Goal: Information Seeking & Learning: Learn about a topic

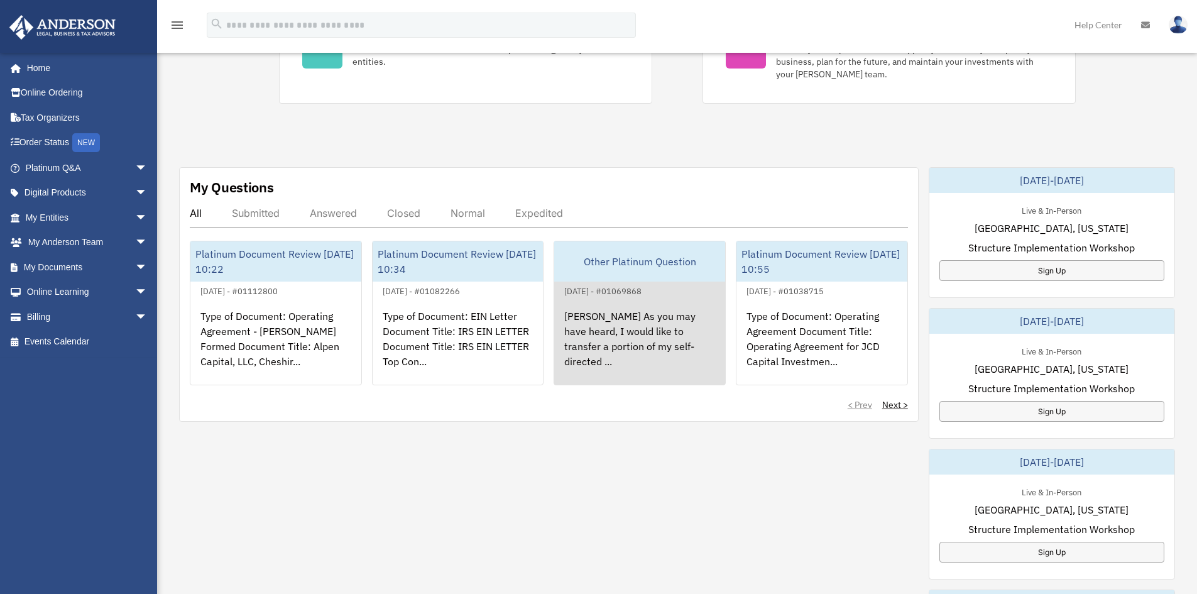
scroll to position [314, 0]
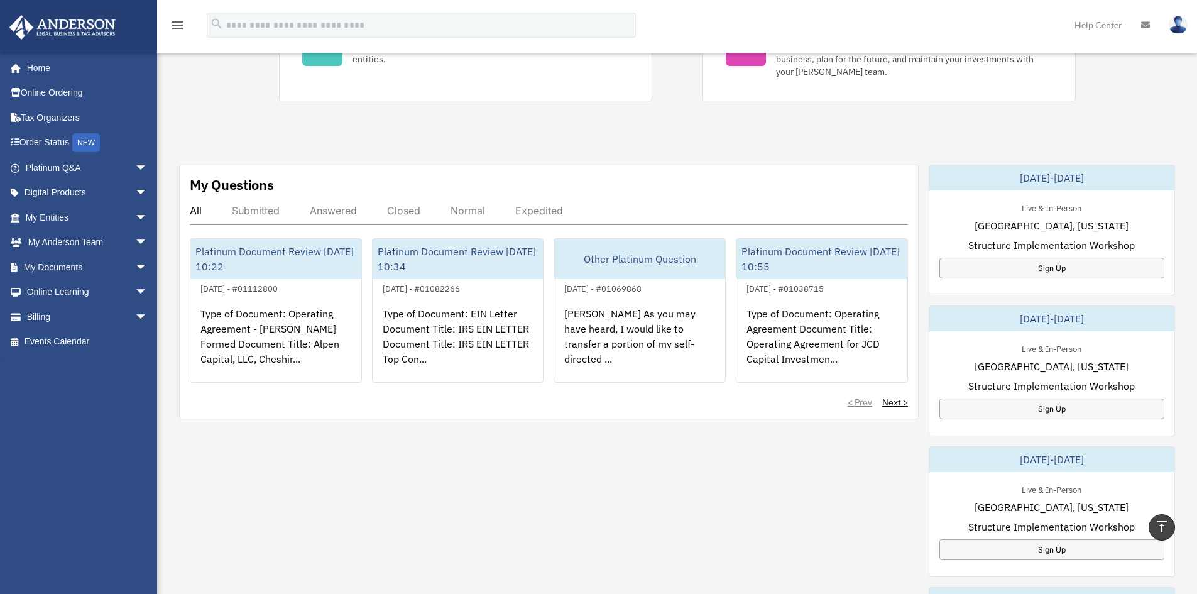
click at [249, 210] on div "Submitted" at bounding box center [256, 210] width 48 height 13
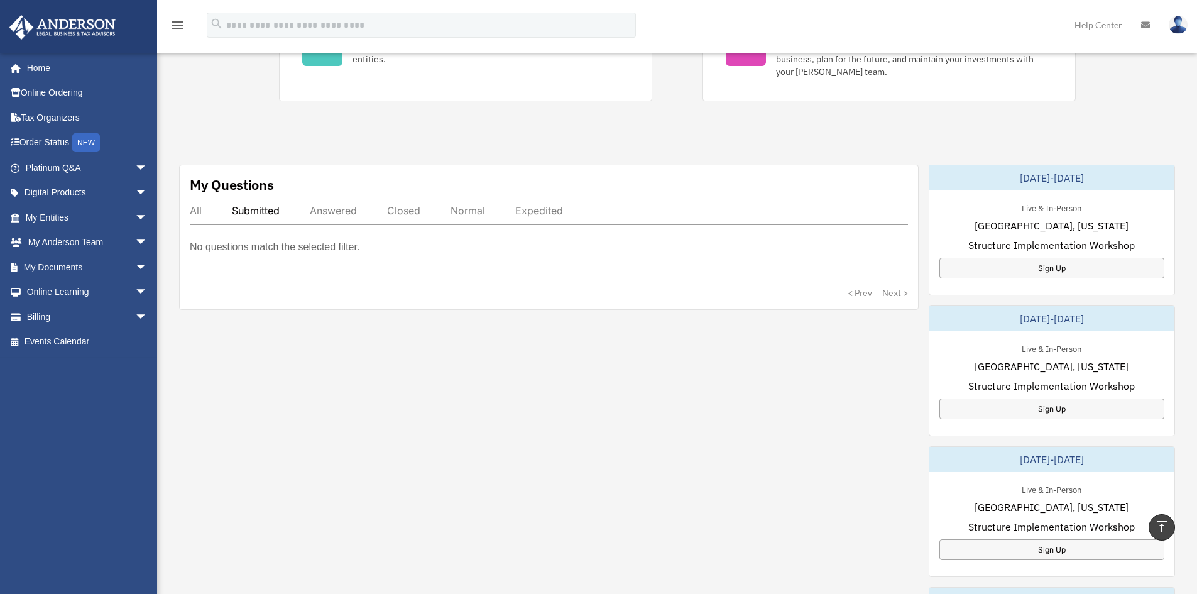
click at [347, 207] on div "Answered" at bounding box center [333, 210] width 47 height 13
click at [414, 207] on div "Closed" at bounding box center [403, 210] width 33 height 13
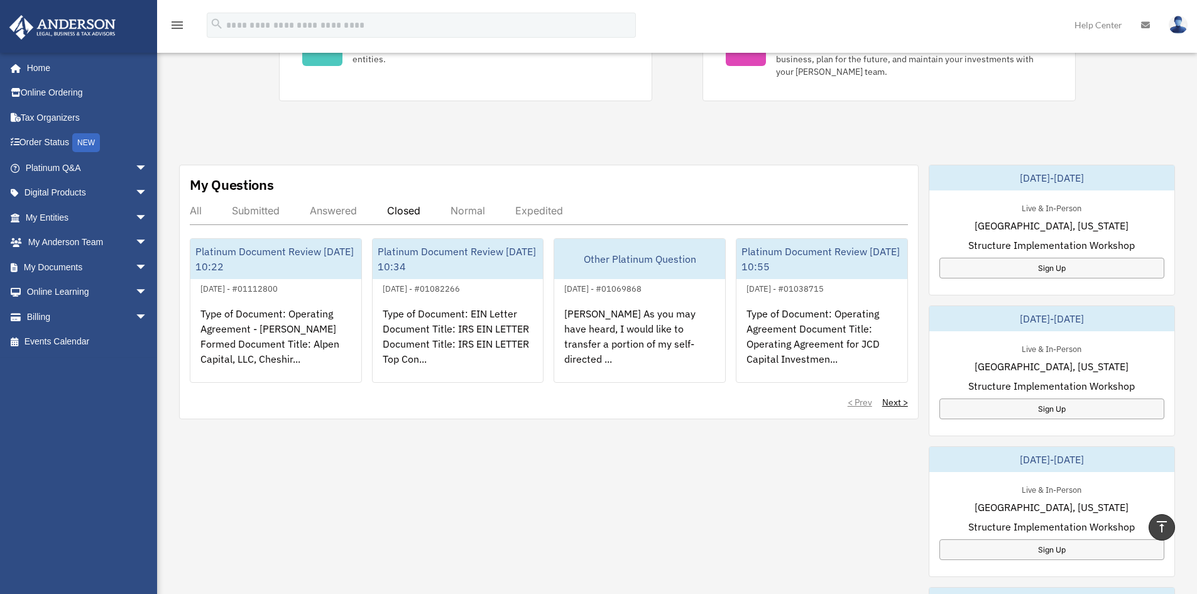
click at [462, 209] on div "Normal" at bounding box center [467, 210] width 35 height 13
click at [554, 211] on div "Expedited" at bounding box center [539, 210] width 48 height 13
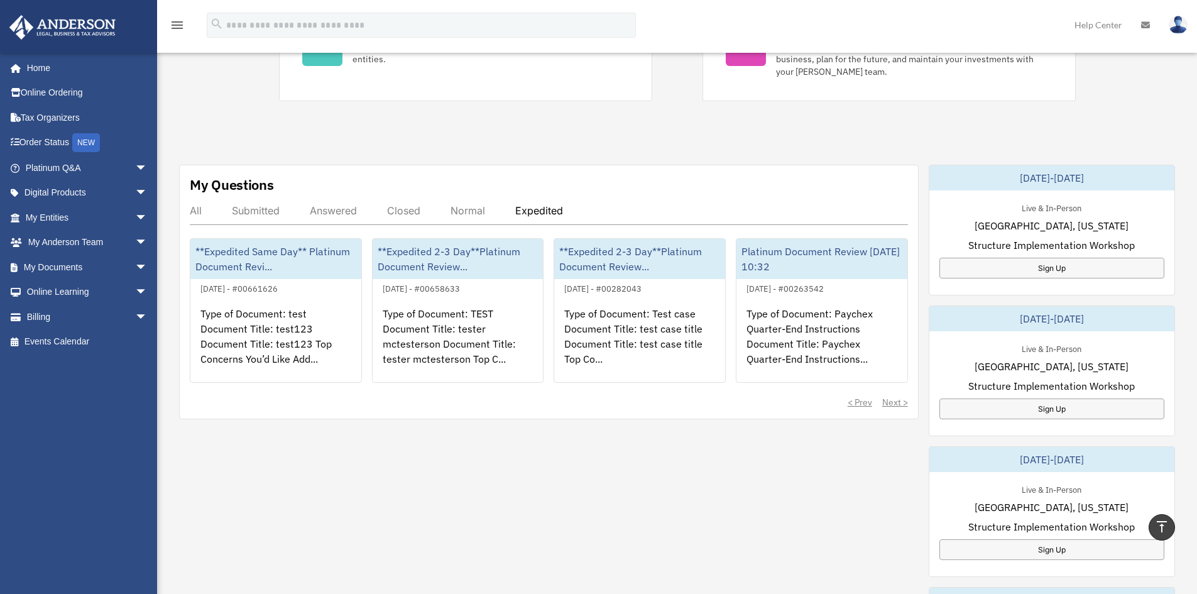
click at [197, 209] on div "All" at bounding box center [196, 210] width 12 height 13
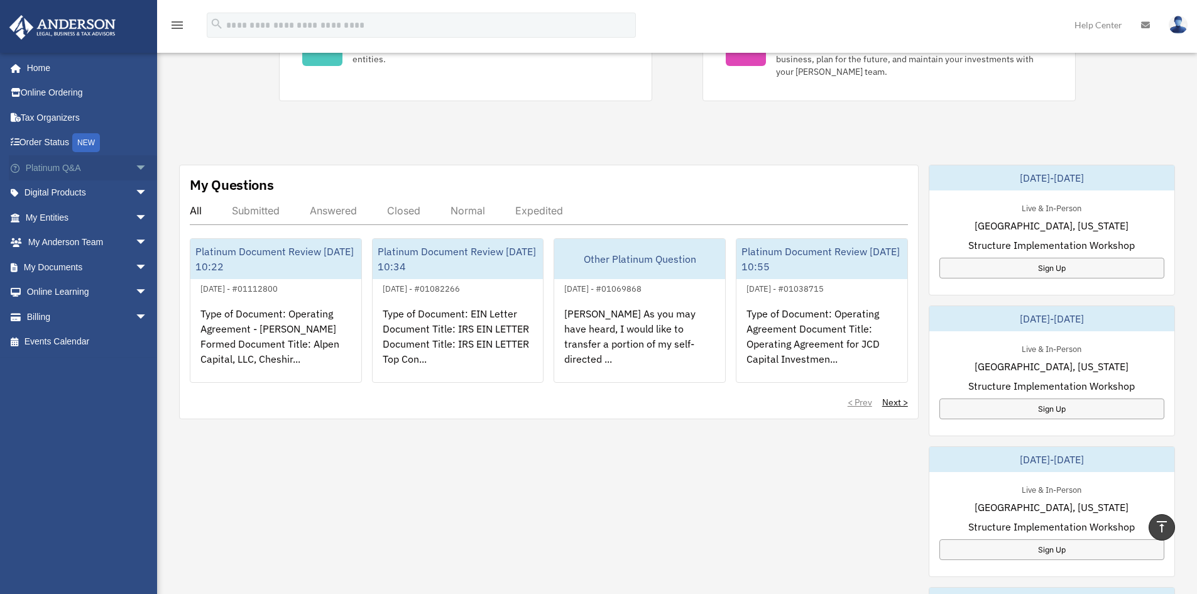
click at [135, 167] on span "arrow_drop_down" at bounding box center [147, 168] width 25 height 26
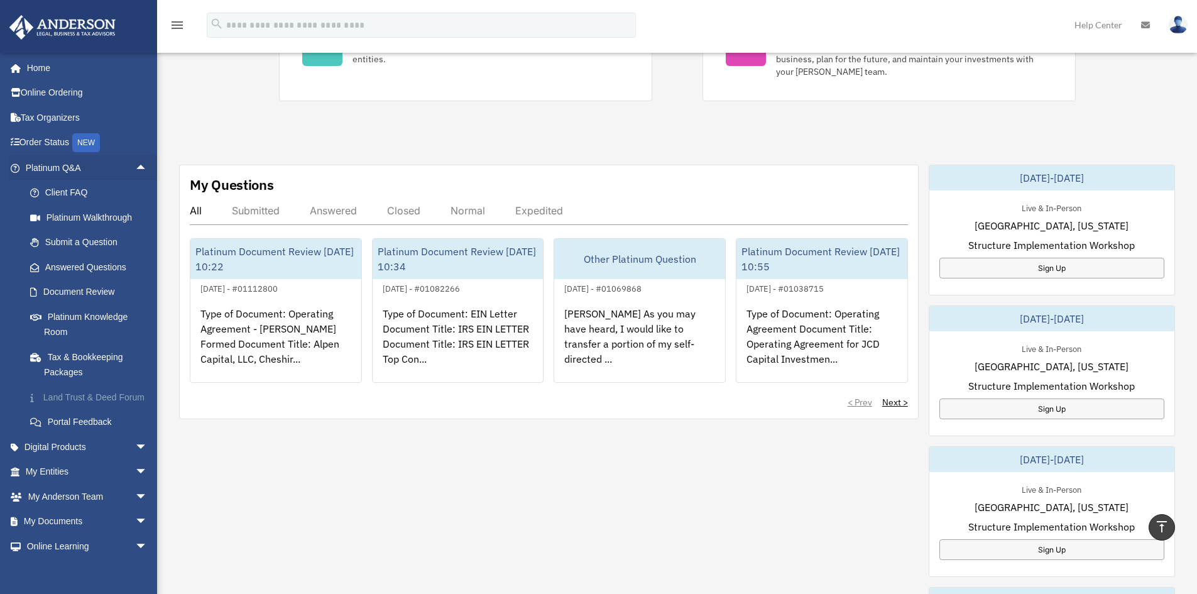
scroll to position [63, 0]
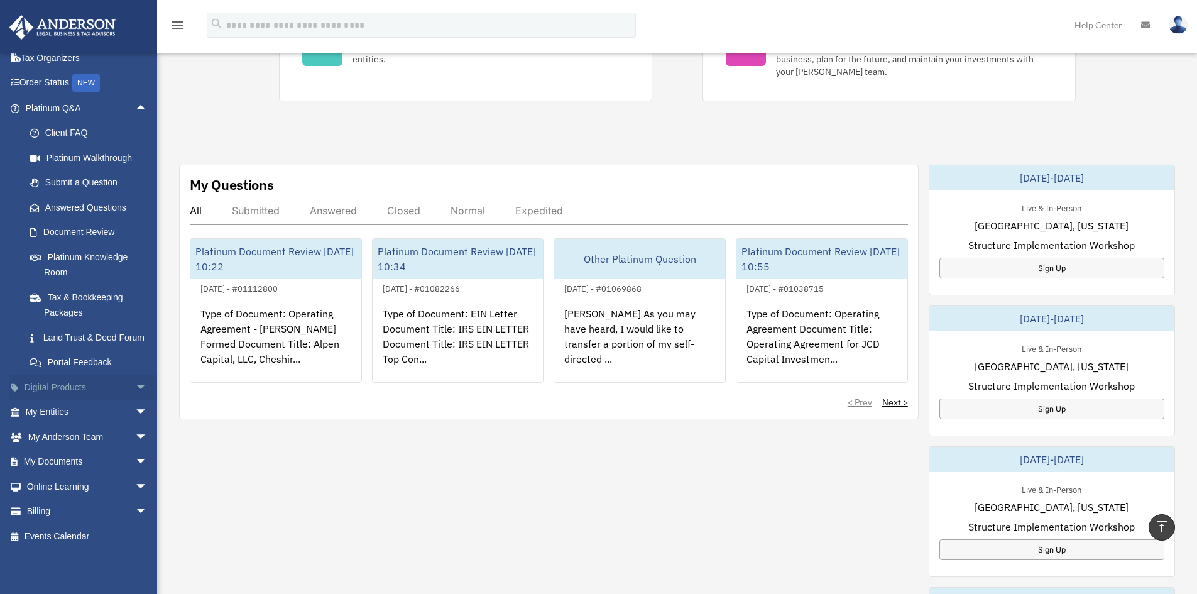
click at [135, 400] on span "arrow_drop_down" at bounding box center [147, 387] width 25 height 26
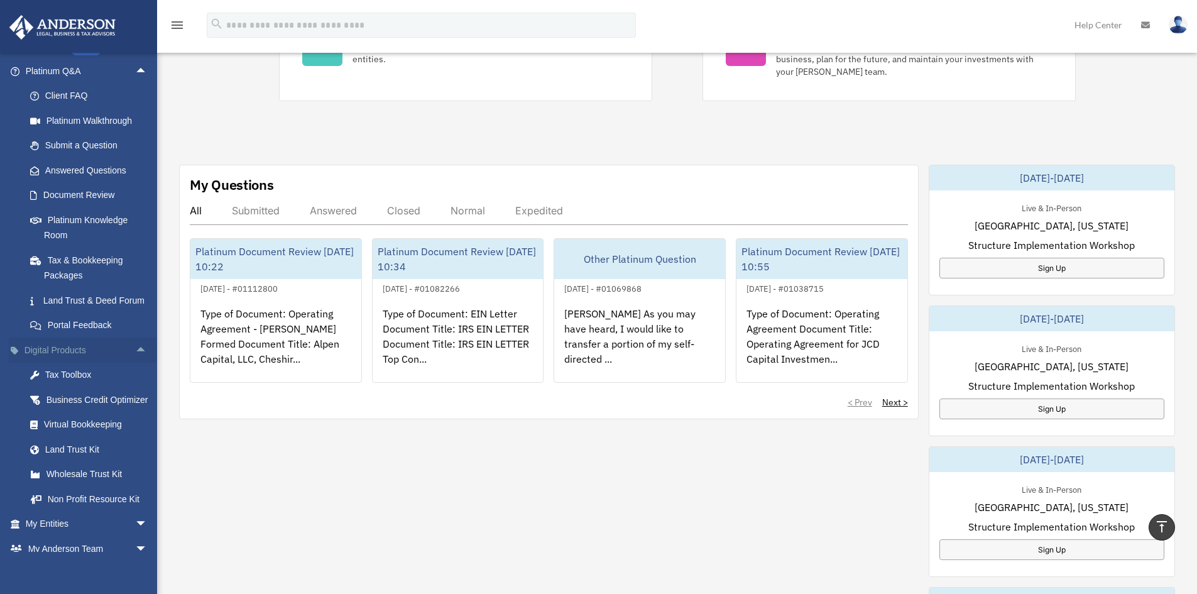
scroll to position [126, 0]
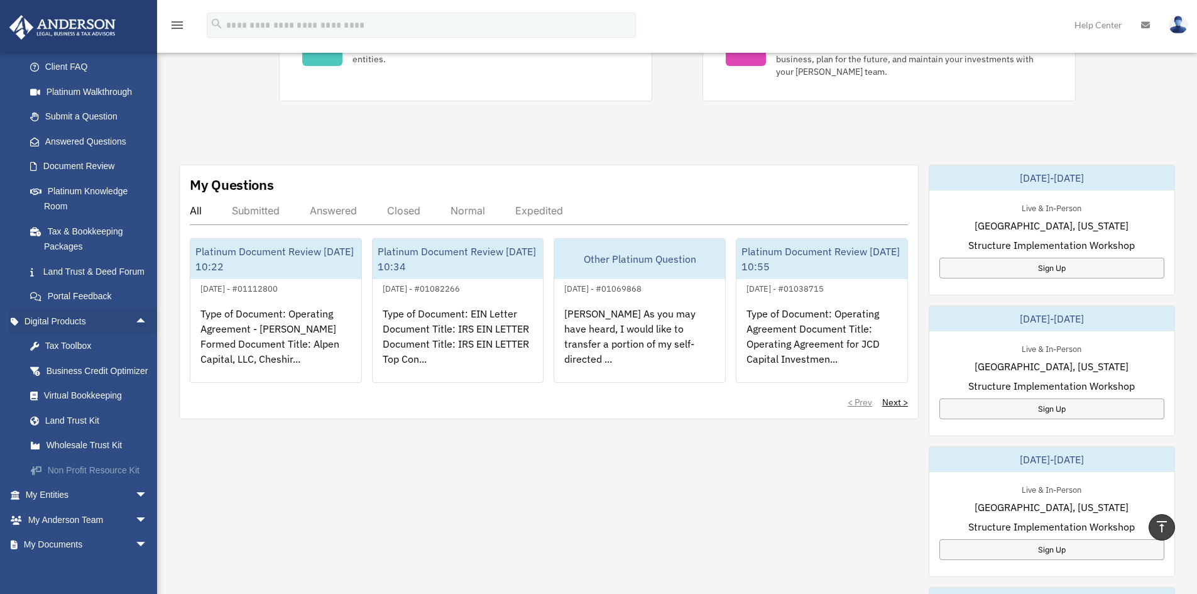
click at [94, 478] on div "Non Profit Resource Kit" at bounding box center [97, 470] width 107 height 16
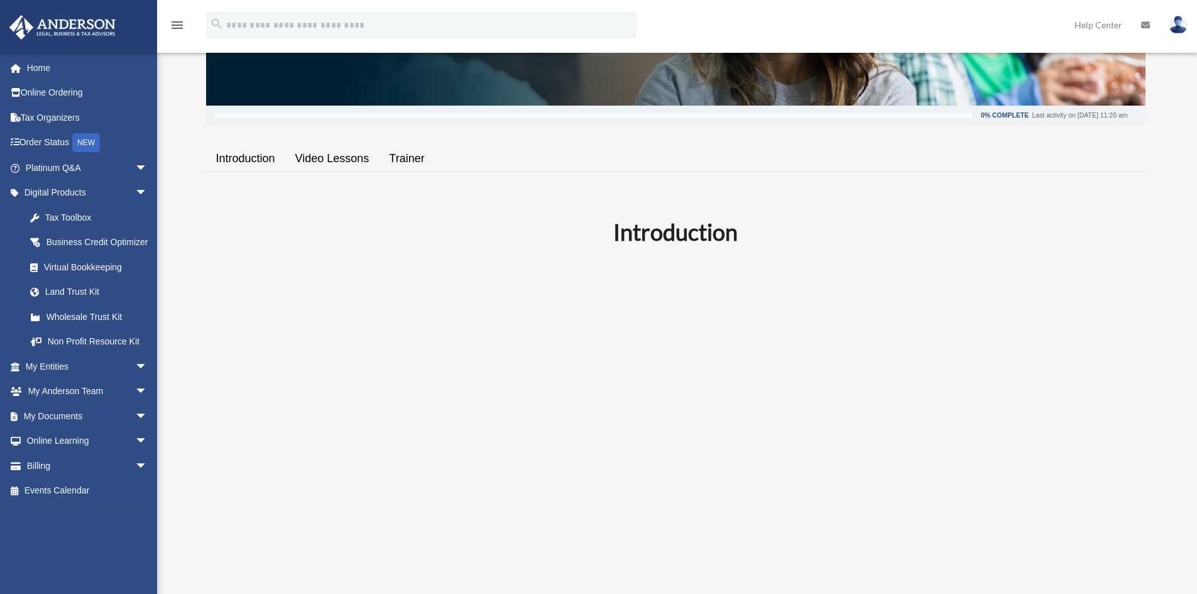
scroll to position [188, 0]
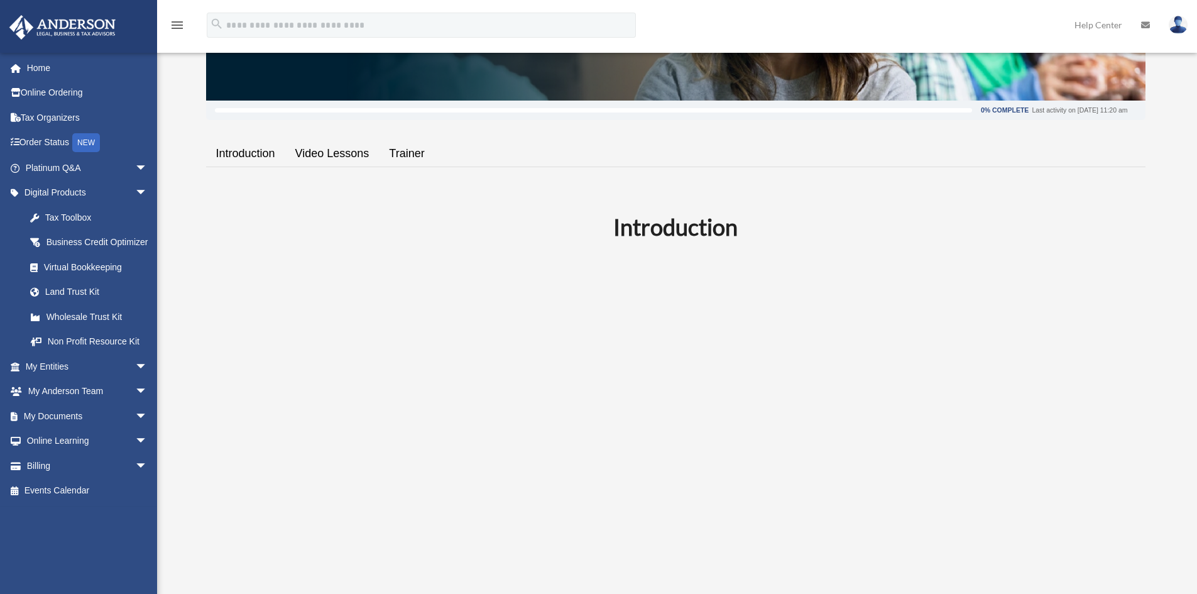
click at [329, 155] on link "Video Lessons" at bounding box center [332, 154] width 94 height 36
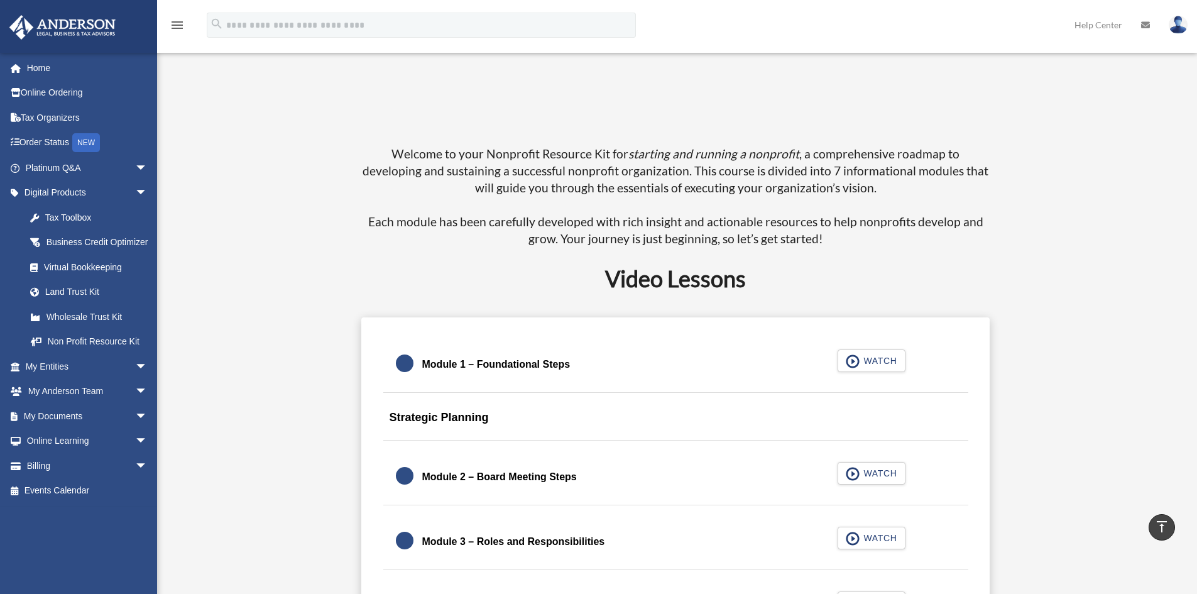
scroll to position [678, 0]
click at [869, 352] on span "WATCH" at bounding box center [877, 358] width 37 height 13
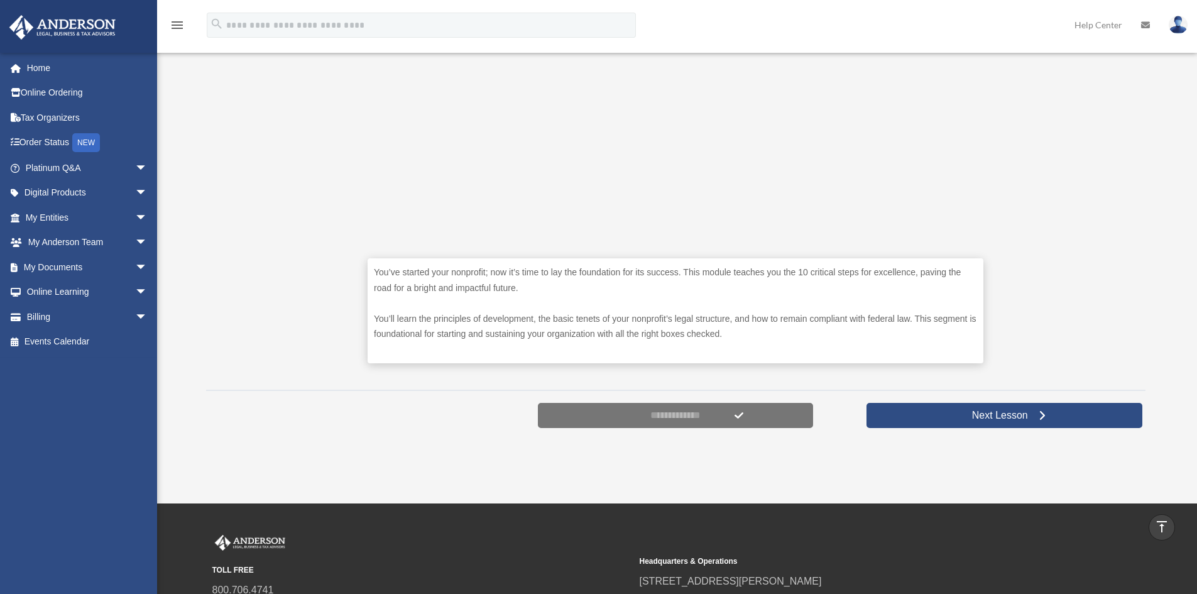
scroll to position [503, 0]
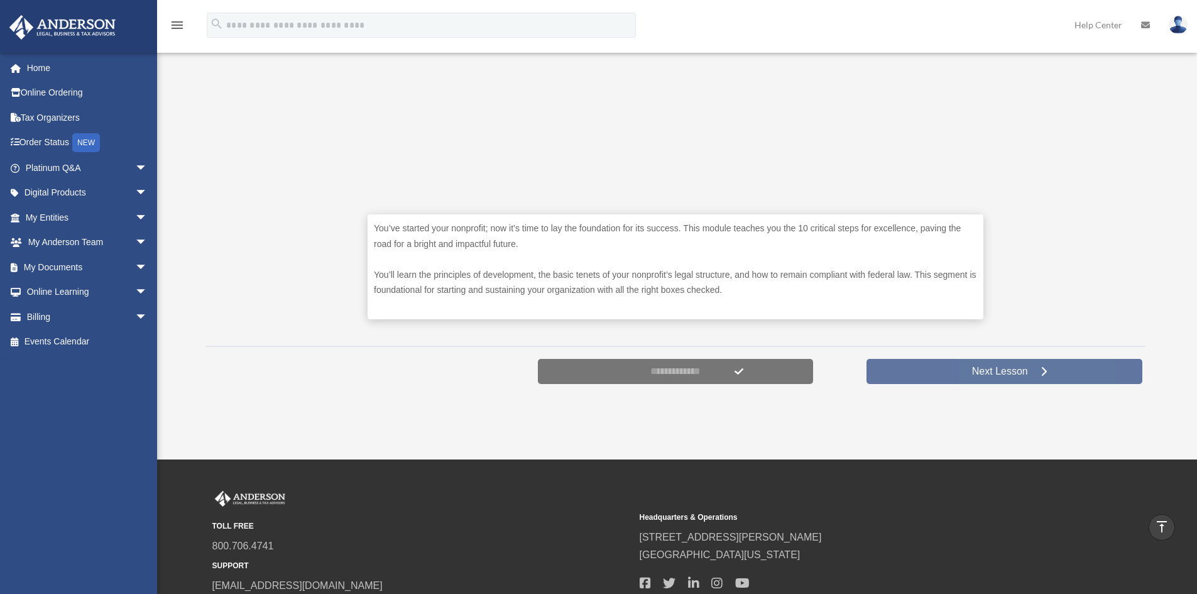
click at [1024, 376] on span "Next Lesson" at bounding box center [1000, 371] width 76 height 13
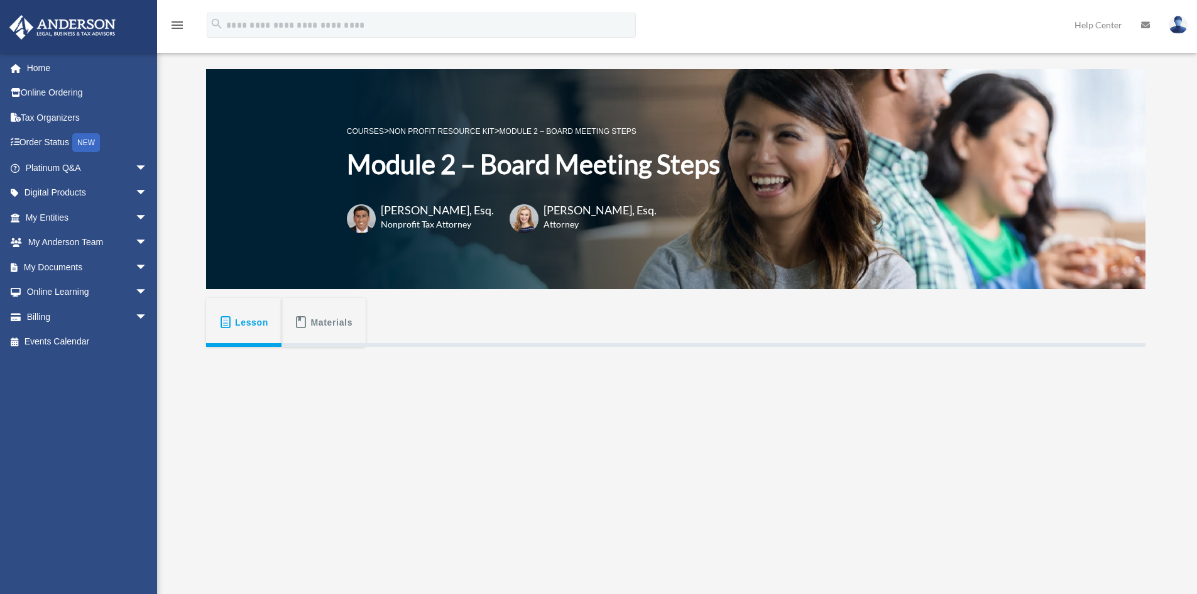
click at [247, 320] on span "Lesson" at bounding box center [251, 322] width 33 height 23
click at [332, 312] on span "Materials" at bounding box center [332, 322] width 42 height 23
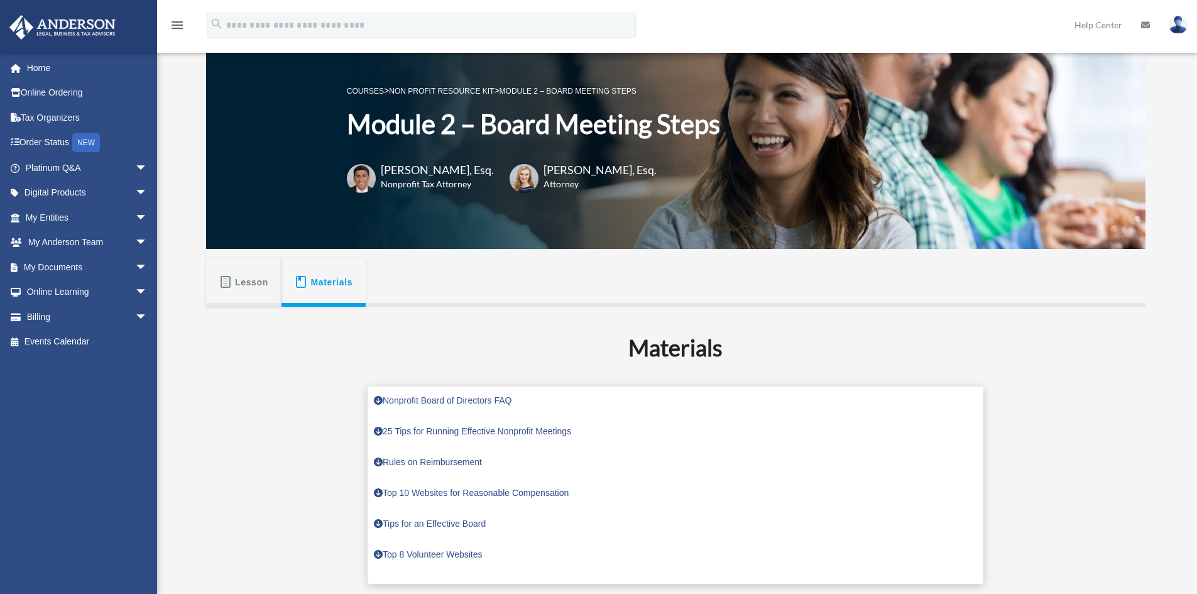
scroll to position [63, 0]
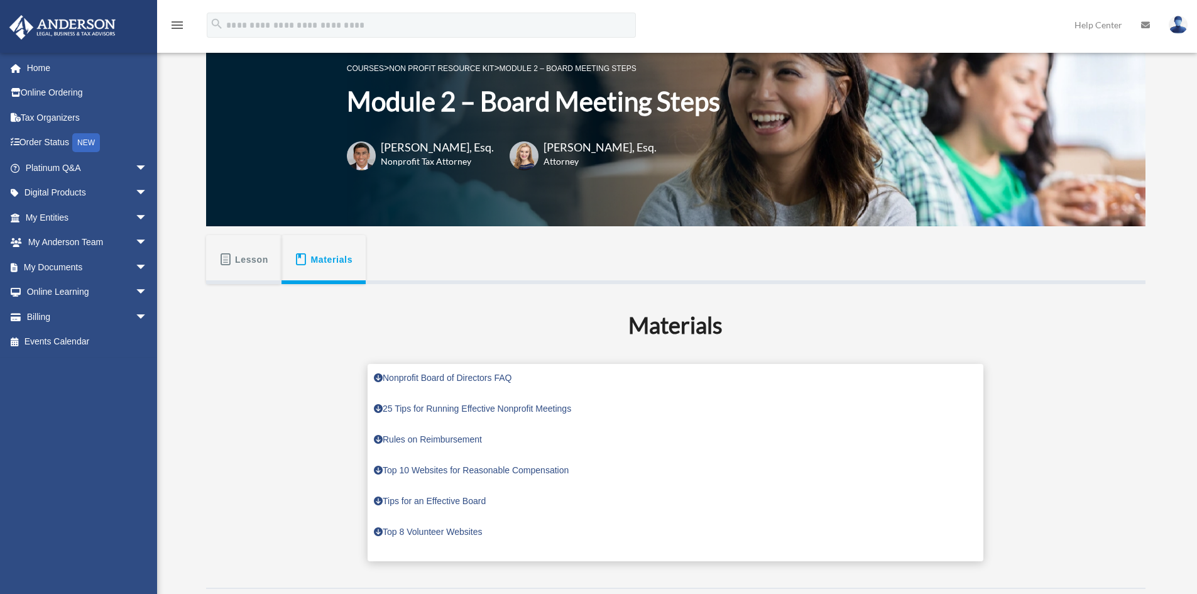
click at [262, 259] on span "Lesson" at bounding box center [251, 259] width 33 height 23
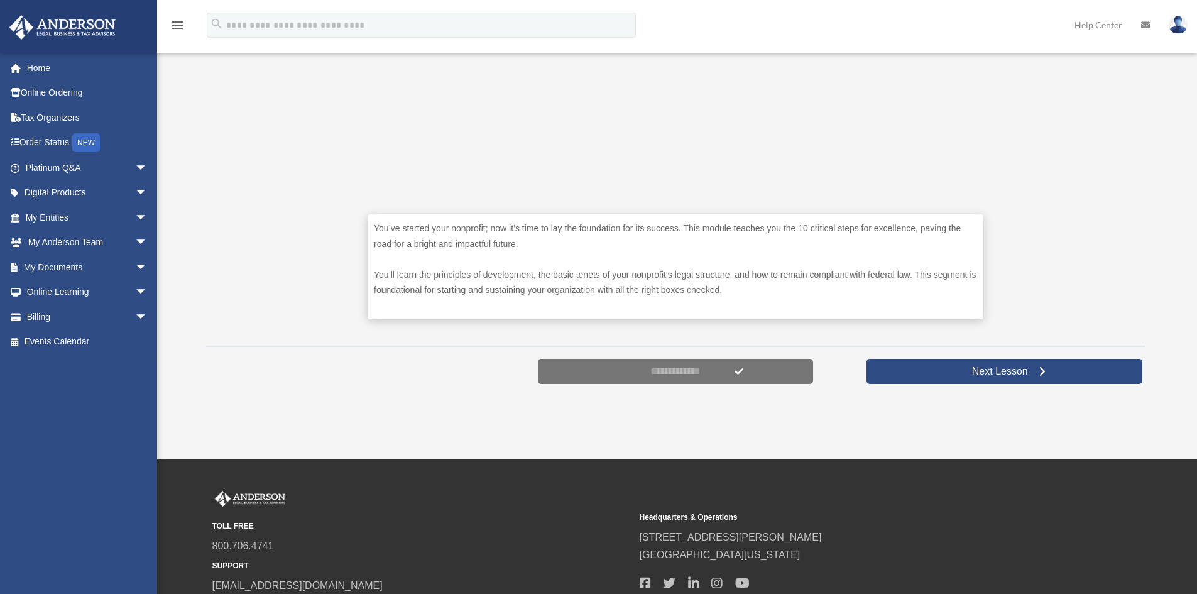
scroll to position [503, 0]
click at [135, 193] on span "arrow_drop_down" at bounding box center [147, 193] width 25 height 26
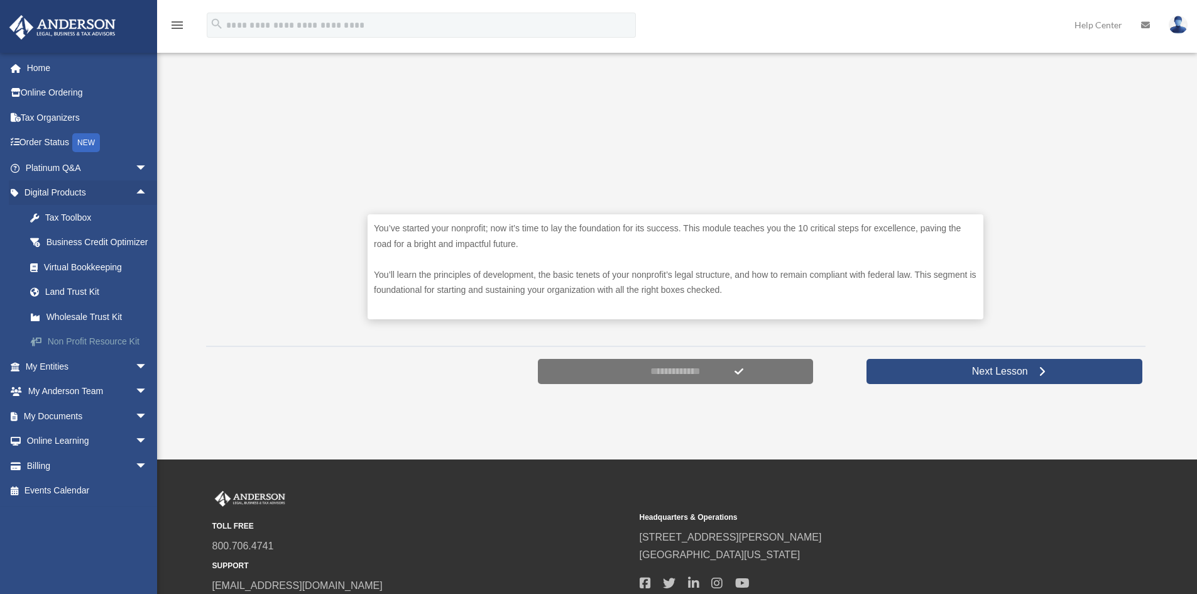
click at [101, 349] on div "Non Profit Resource Kit" at bounding box center [97, 342] width 107 height 16
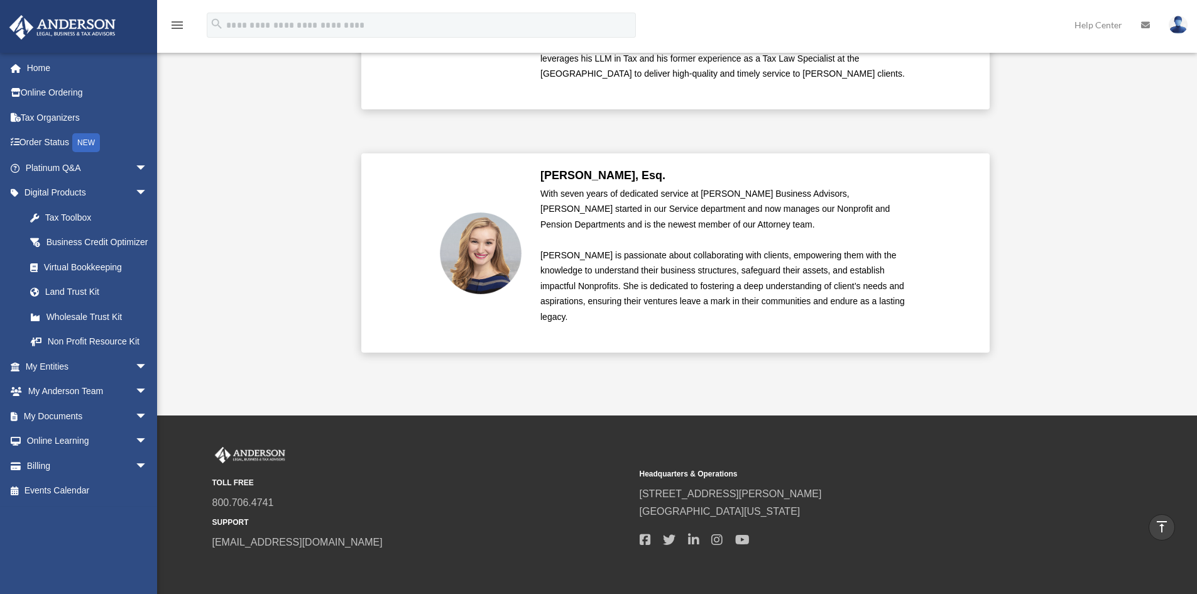
scroll to position [2249, 0]
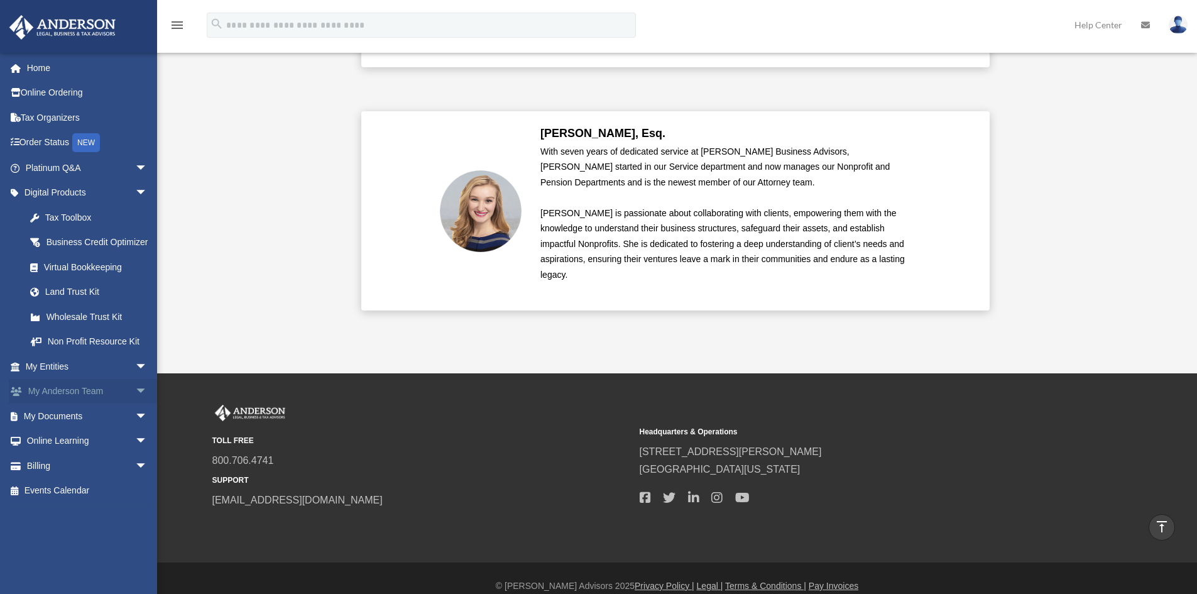
click at [135, 405] on span "arrow_drop_down" at bounding box center [147, 392] width 25 height 26
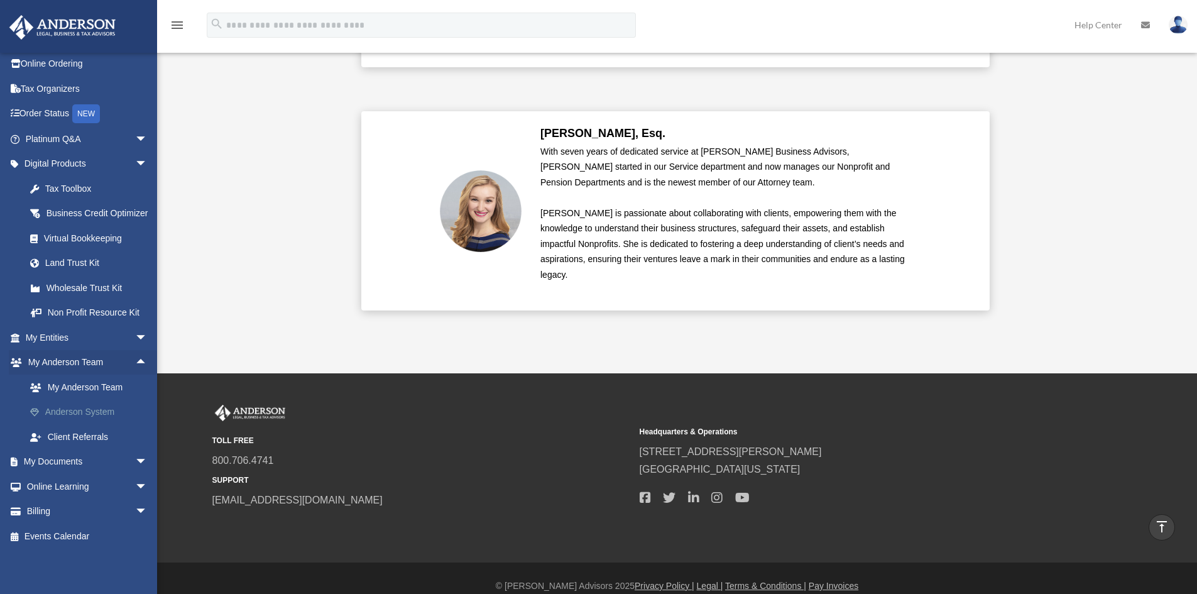
scroll to position [60, 0]
click at [135, 457] on span "arrow_drop_down" at bounding box center [147, 462] width 25 height 26
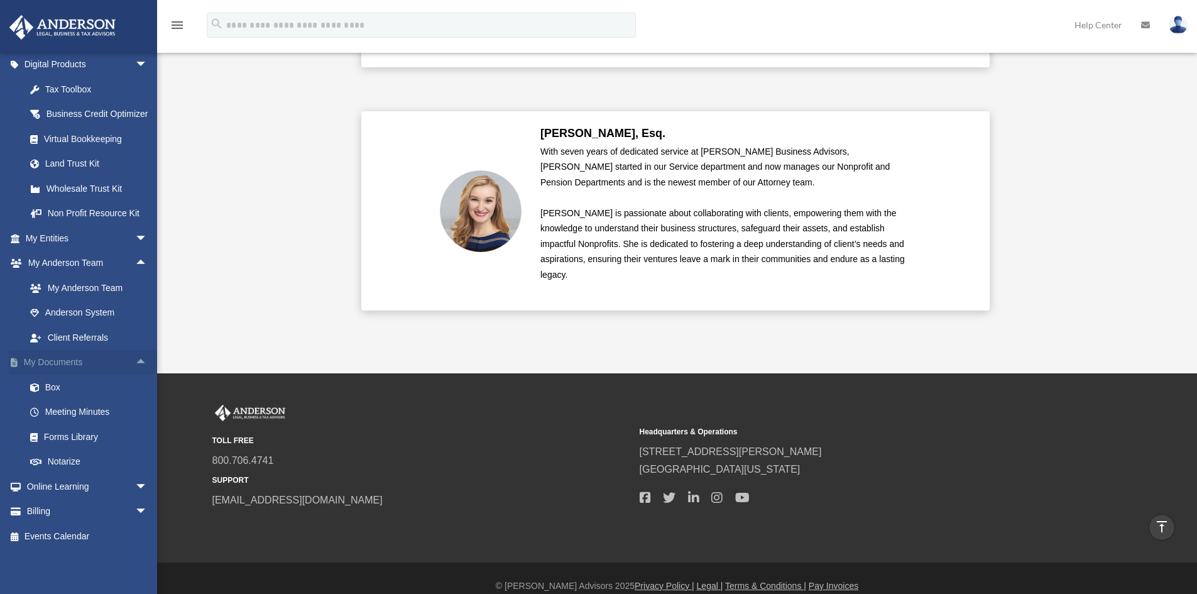
scroll to position [159, 0]
click at [135, 481] on span "arrow_drop_down" at bounding box center [147, 487] width 25 height 26
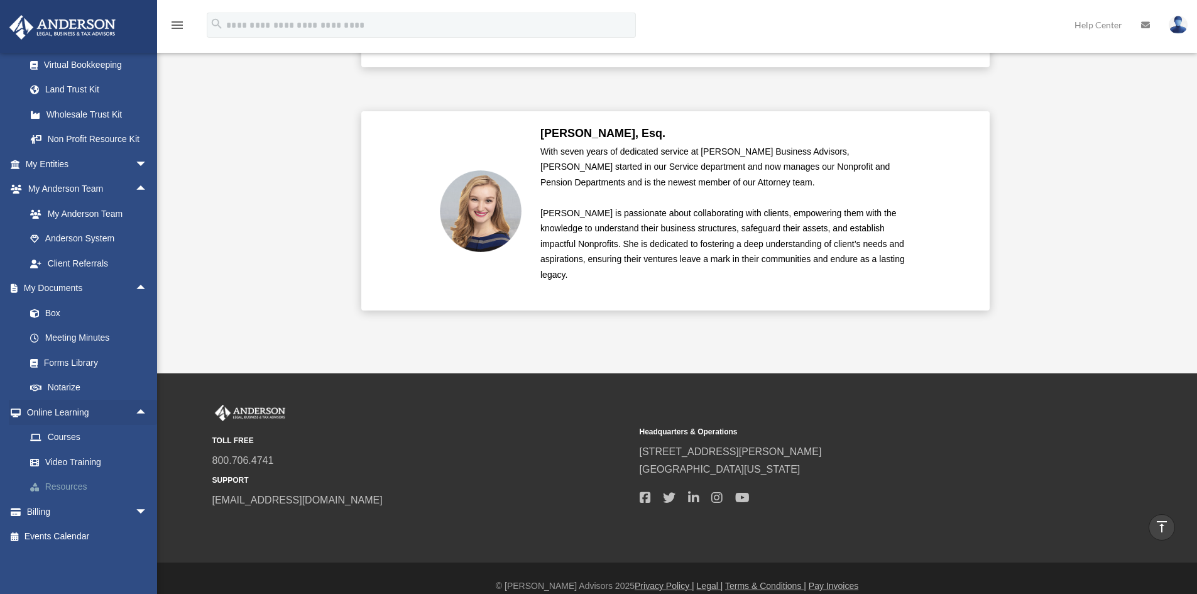
scroll to position [233, 0]
click at [78, 462] on link "Video Training" at bounding box center [92, 461] width 149 height 25
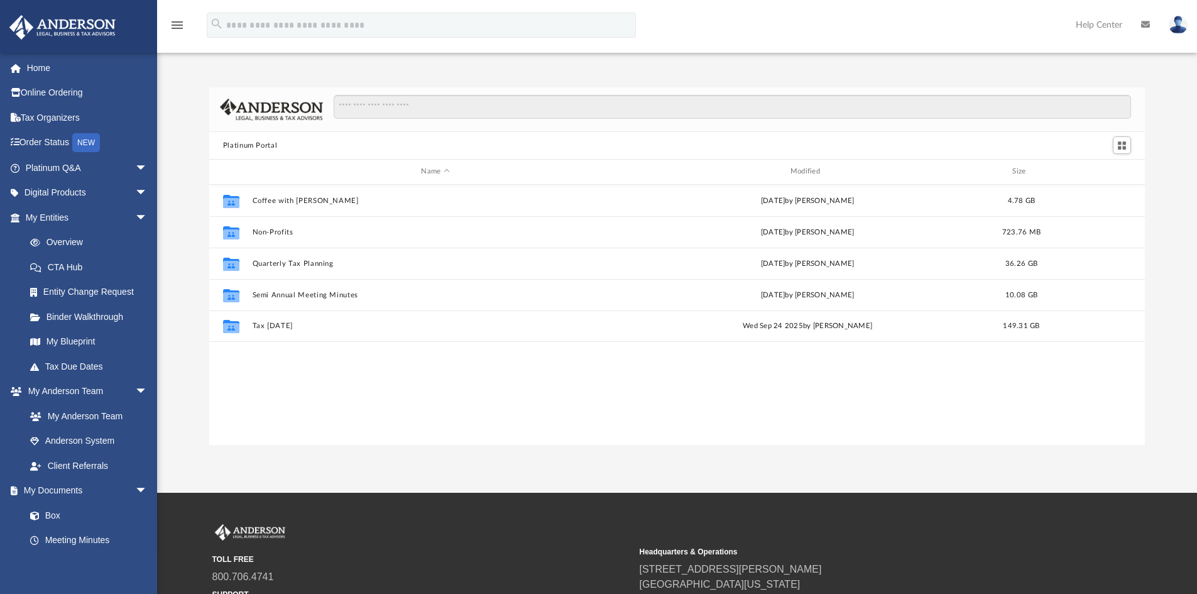
scroll to position [276, 926]
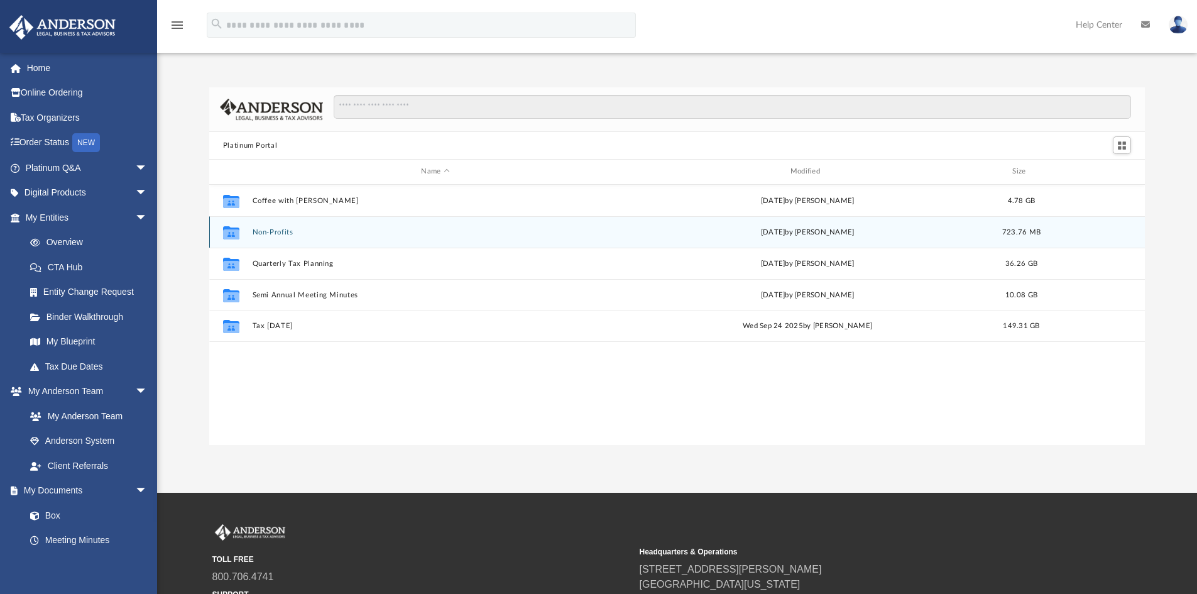
click at [266, 234] on button "Non-Profits" at bounding box center [435, 232] width 366 height 8
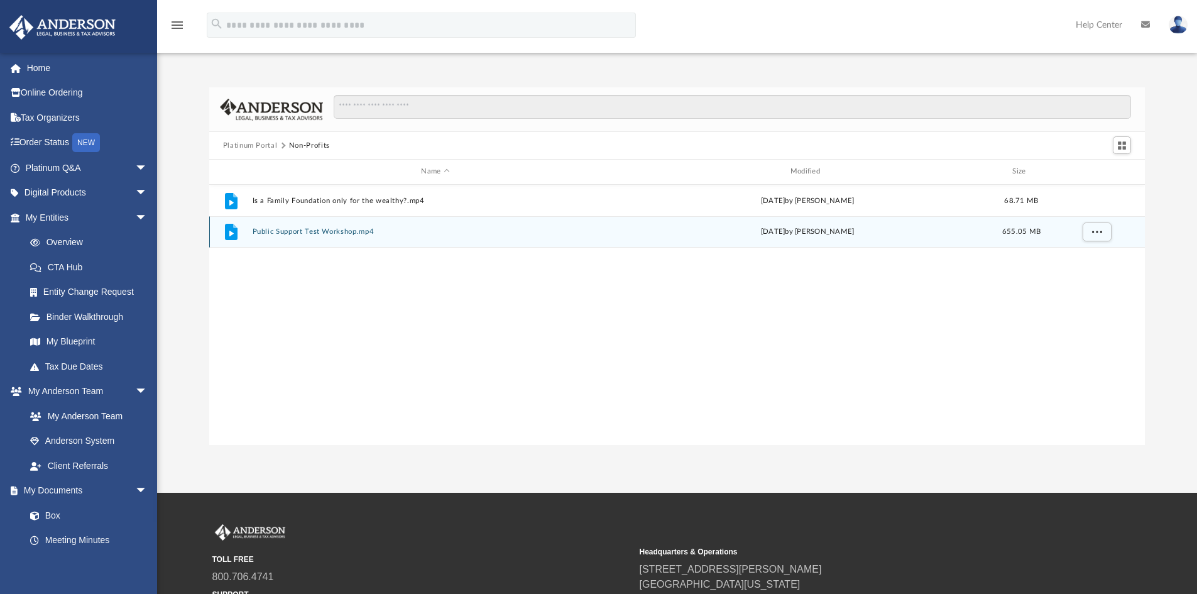
click at [325, 233] on button "Public Support Test Workshop.mp4" at bounding box center [435, 231] width 366 height 8
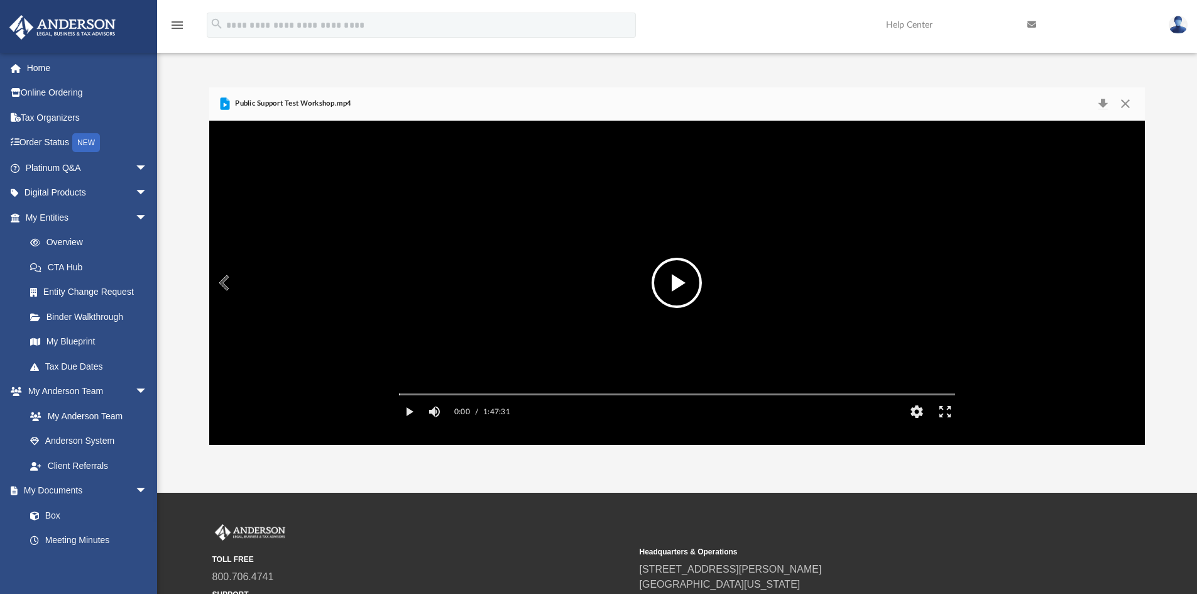
click at [677, 293] on button "File preview" at bounding box center [676, 283] width 50 height 50
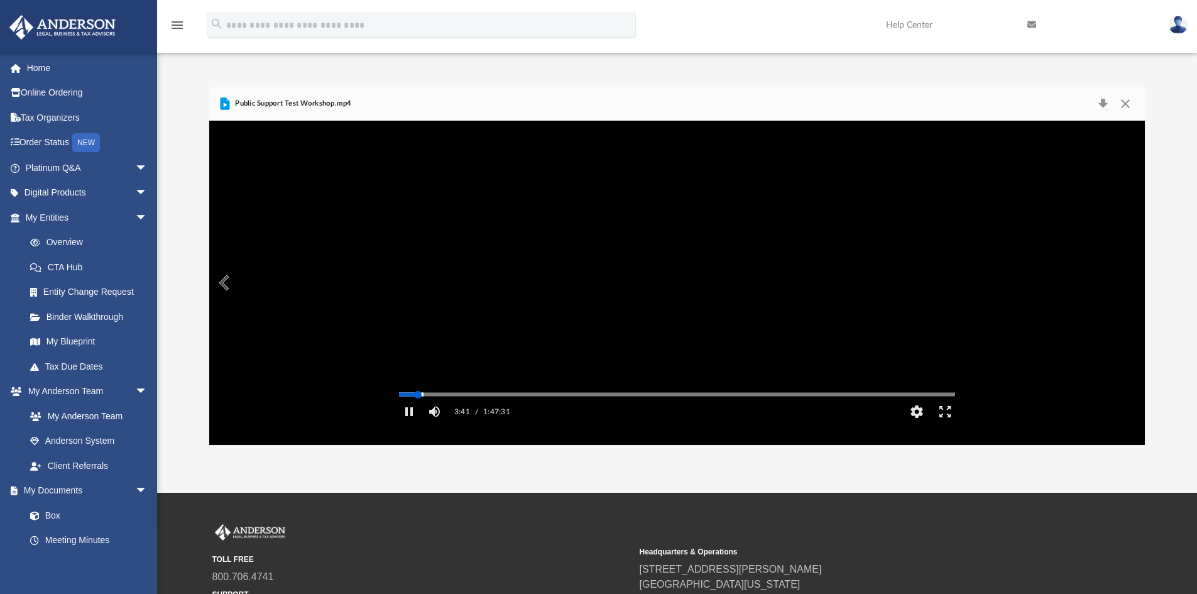
click at [448, 399] on div "Media Slider" at bounding box center [677, 394] width 576 height 10
click at [448, 412] on div "Autoplay Disabled Speed Normal Quality Auto Subtitles/CC Off Audio Autoplay Dis…" at bounding box center [677, 283] width 936 height 324
click at [469, 413] on div "Autoplay Disabled Speed Normal Quality Auto Subtitles/CC Off Audio Autoplay Dis…" at bounding box center [677, 283] width 936 height 324
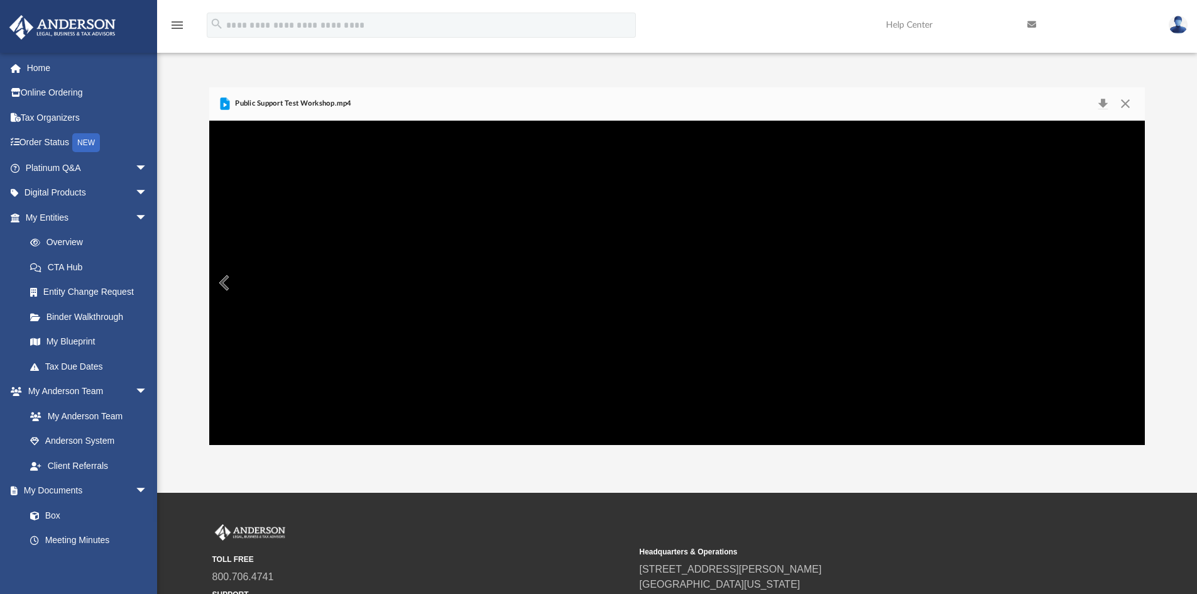
click at [222, 280] on button "Preview" at bounding box center [223, 282] width 28 height 35
